Goal: Transaction & Acquisition: Download file/media

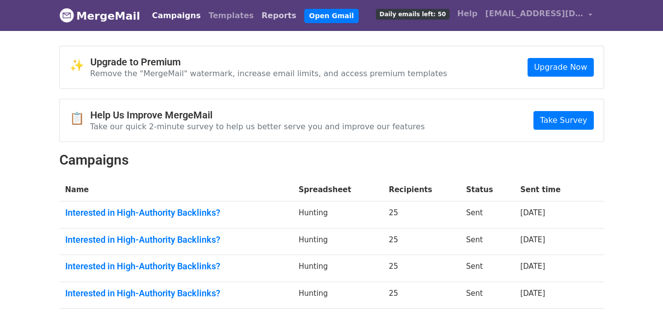
click at [258, 16] on link "Reports" at bounding box center [279, 16] width 43 height 20
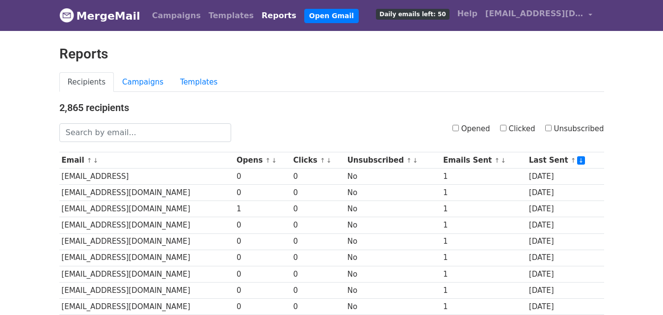
click at [507, 129] on input "Clicked" at bounding box center [503, 128] width 6 height 6
checkbox input "true"
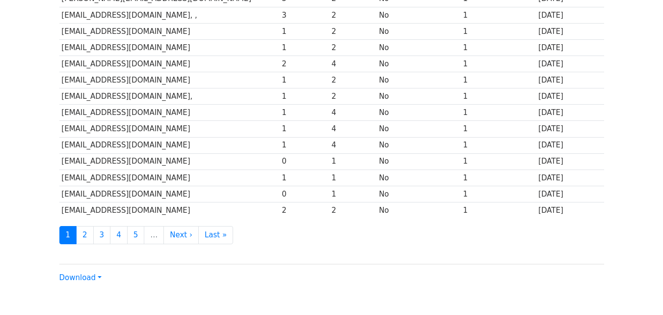
scroll to position [485, 0]
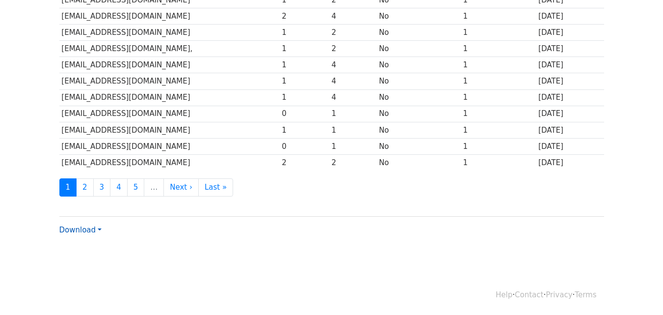
click at [86, 229] on link "Download" at bounding box center [80, 229] width 42 height 9
click at [80, 264] on link "Excel" at bounding box center [99, 264] width 78 height 16
